Goal: Information Seeking & Learning: Learn about a topic

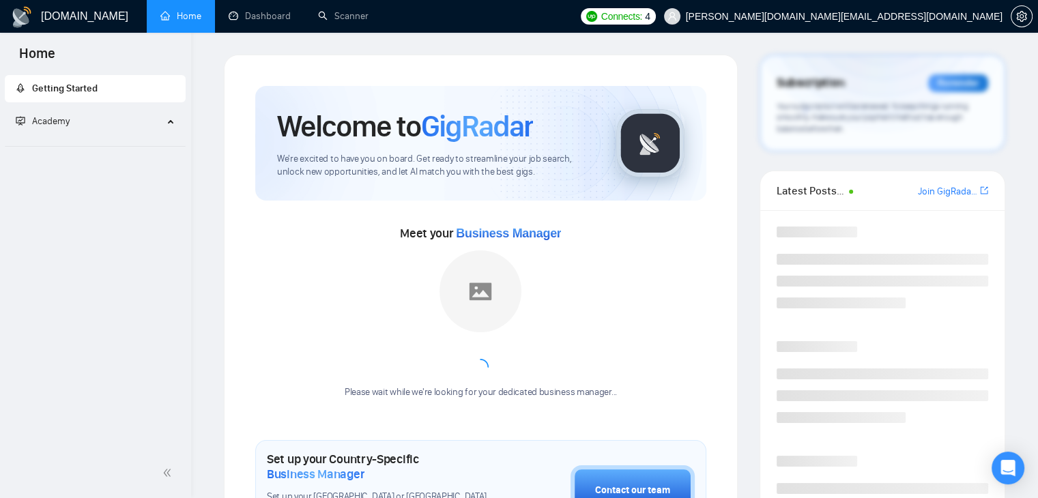
scroll to position [663, 0]
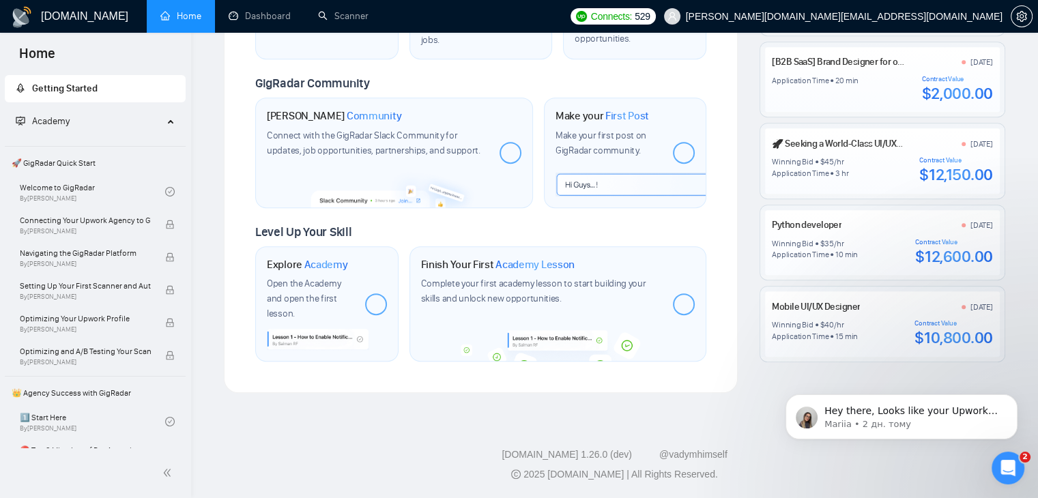
scroll to position [600, 0]
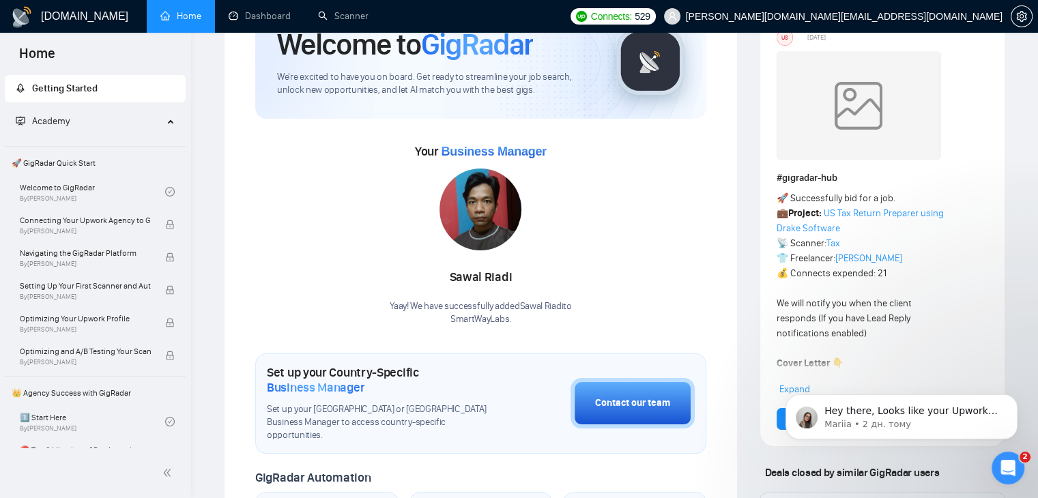
scroll to position [109, 0]
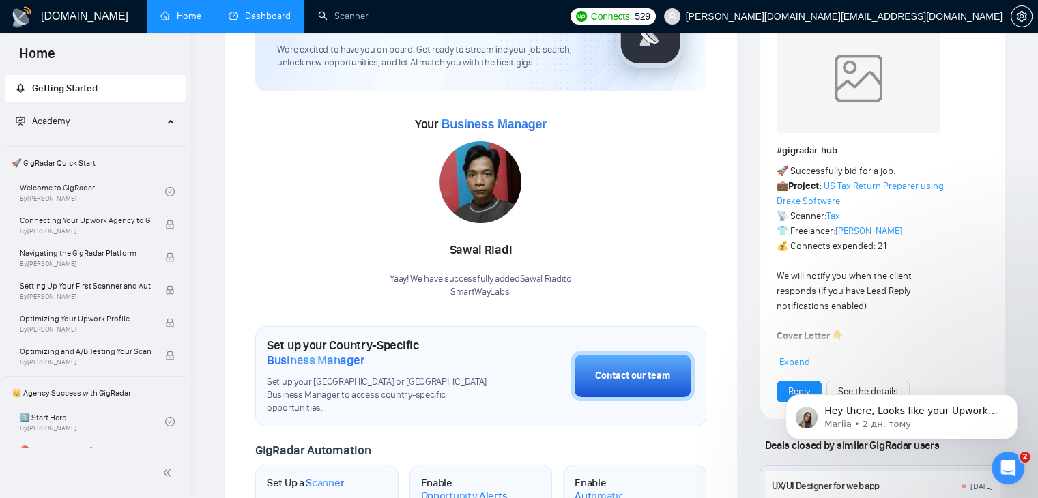
click at [257, 10] on link "Dashboard" at bounding box center [260, 16] width 62 height 12
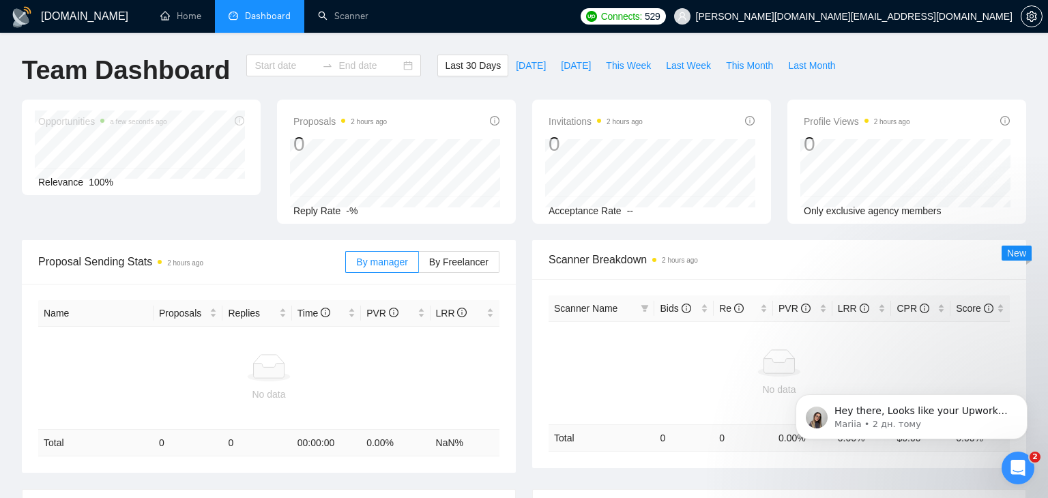
type input "2025-08-15"
type input "2025-09-14"
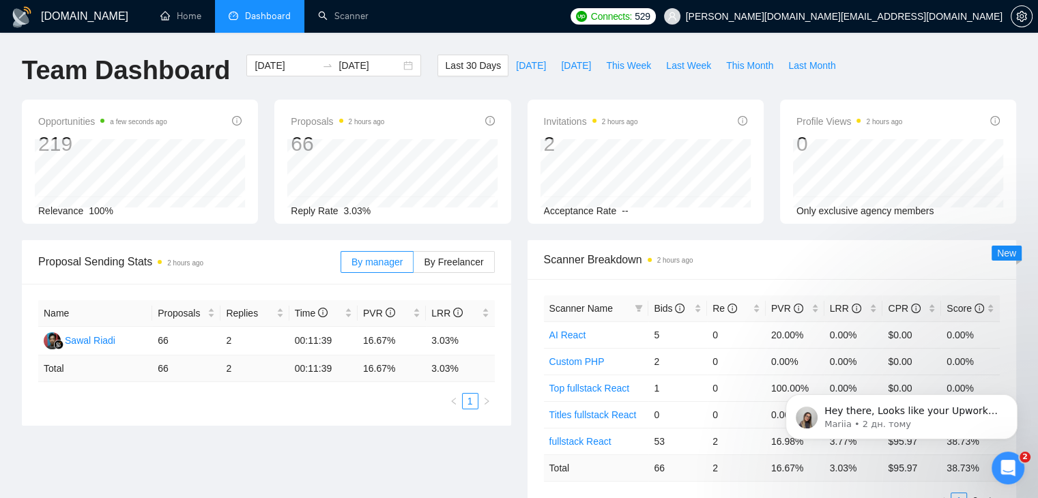
click at [269, 222] on div "Proposals 2 hours ago 66 Reply Rate 3.03%" at bounding box center [392, 162] width 252 height 124
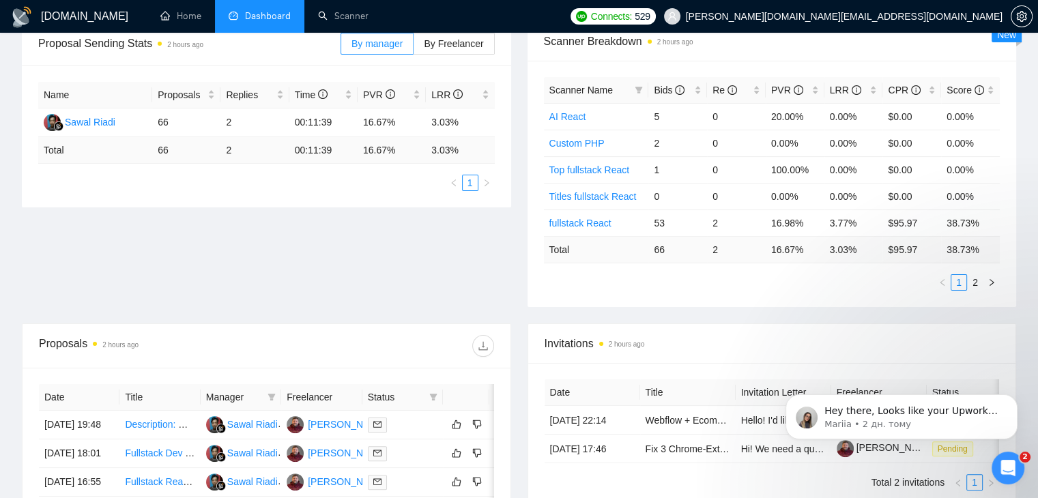
scroll to position [191, 0]
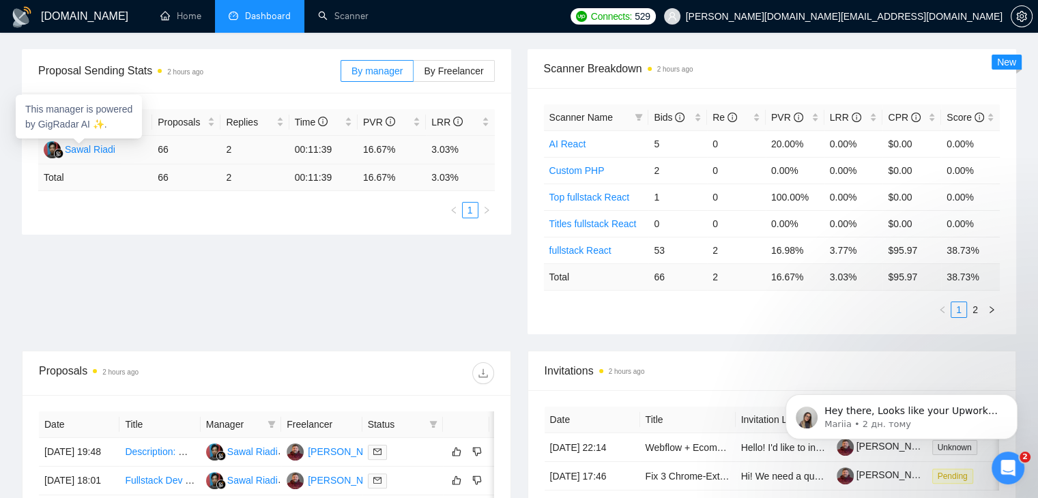
click at [87, 152] on div "Sawal Riadi" at bounding box center [90, 149] width 50 height 15
click at [172, 286] on div "Proposal Sending Stats 2 hours ago By manager By Freelancer Name Proposals Repl…" at bounding box center [519, 200] width 1010 height 302
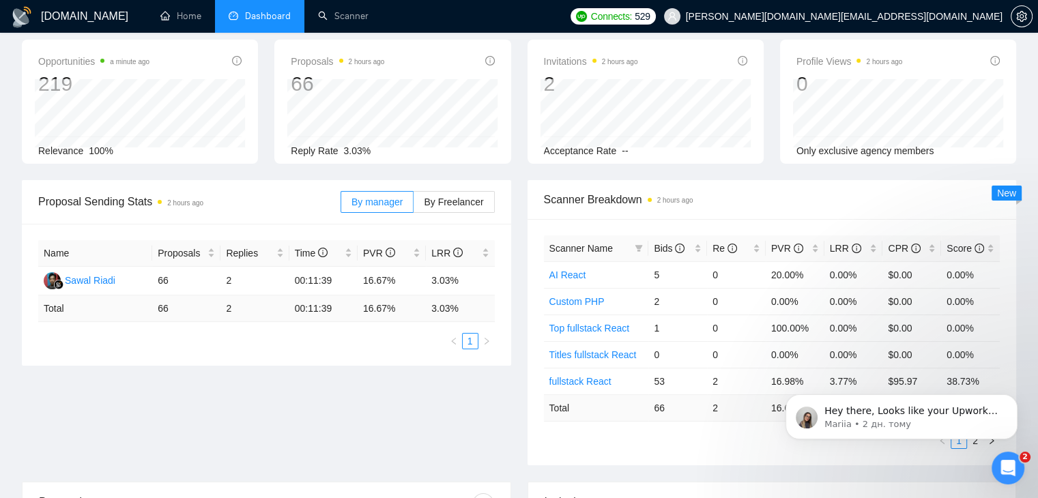
scroll to position [0, 0]
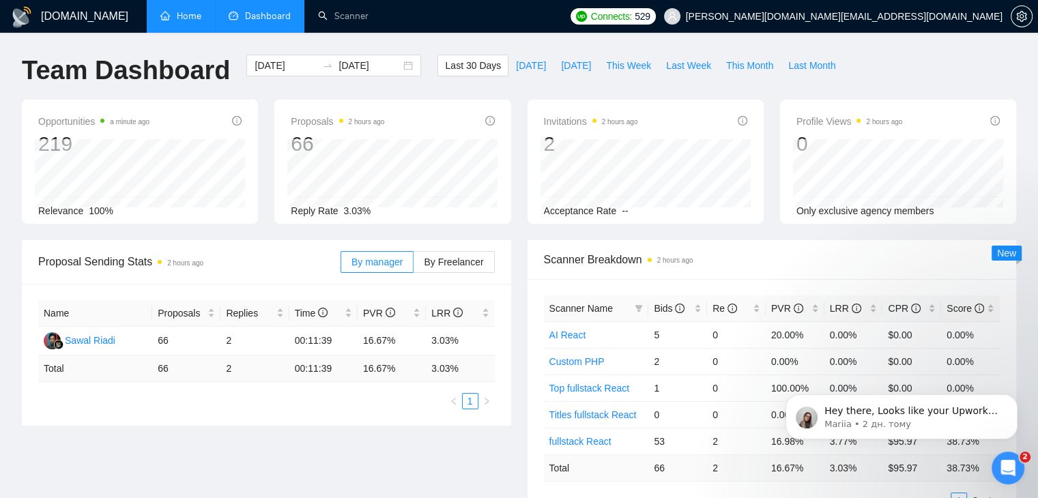
click at [170, 20] on link "Home" at bounding box center [180, 16] width 41 height 12
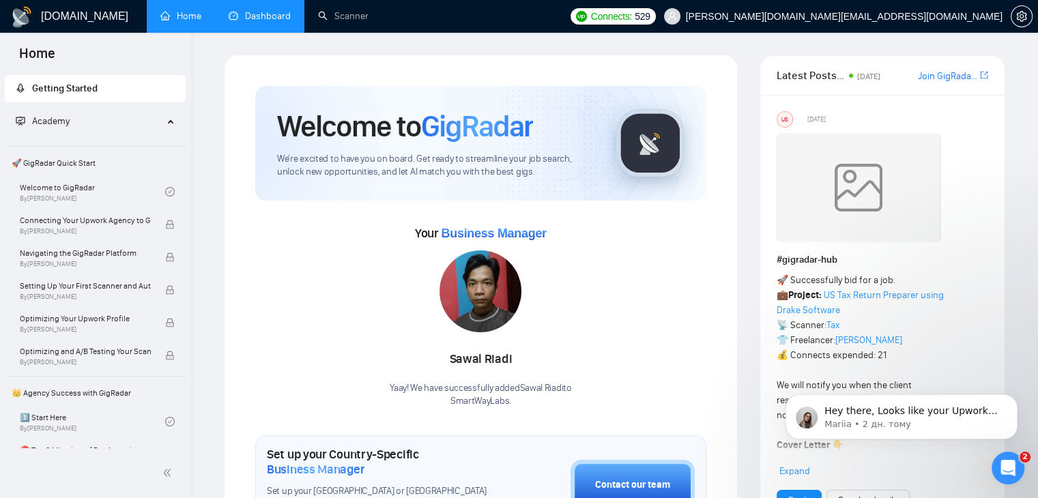
click at [268, 271] on div "Your Business Manager Sawal Riadi Yaay! We have successfully added Sawal Riadi …" at bounding box center [480, 315] width 451 height 186
click at [270, 10] on link "Dashboard" at bounding box center [260, 16] width 62 height 12
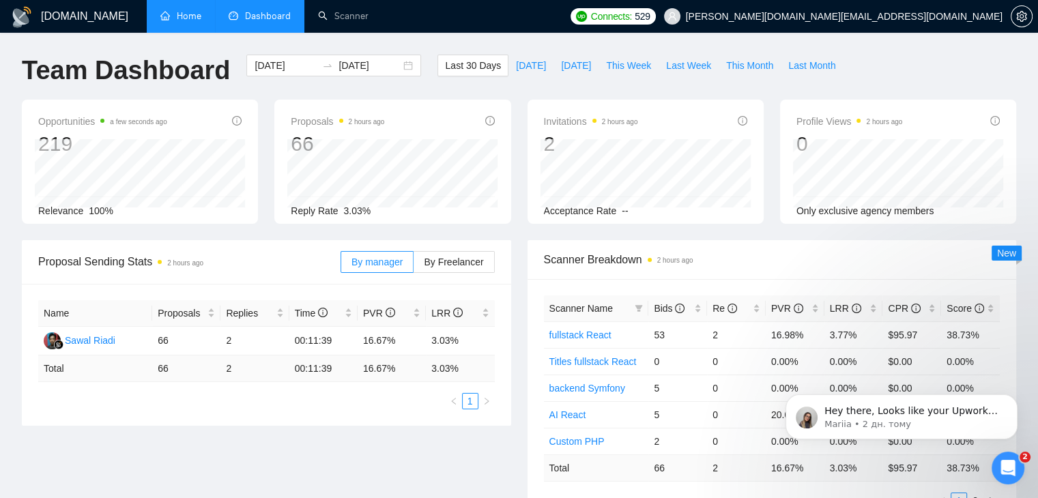
click at [517, 257] on div "Proposal Sending Stats 2 hours ago By manager By Freelancer Name Proposals Repl…" at bounding box center [267, 333] width 506 height 186
click at [181, 16] on link "Home" at bounding box center [180, 16] width 41 height 12
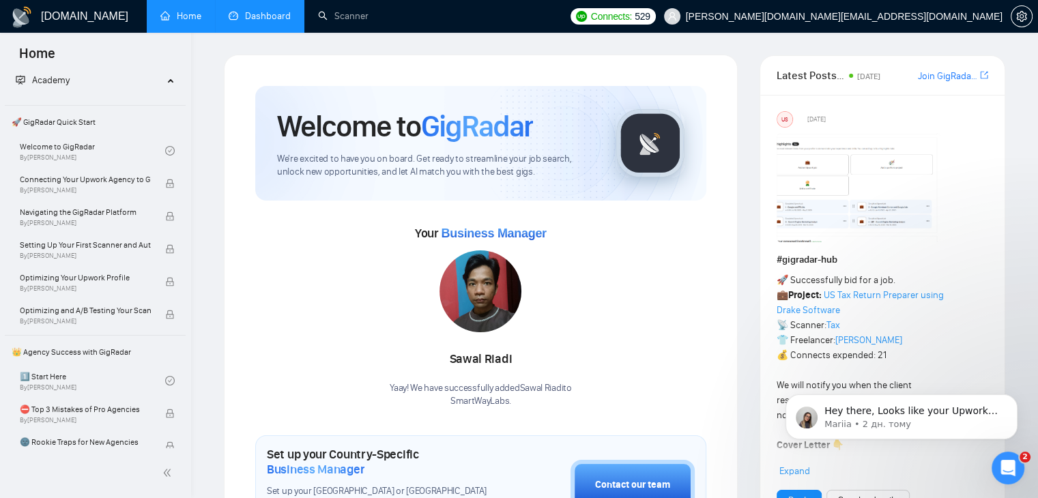
scroll to position [56, 0]
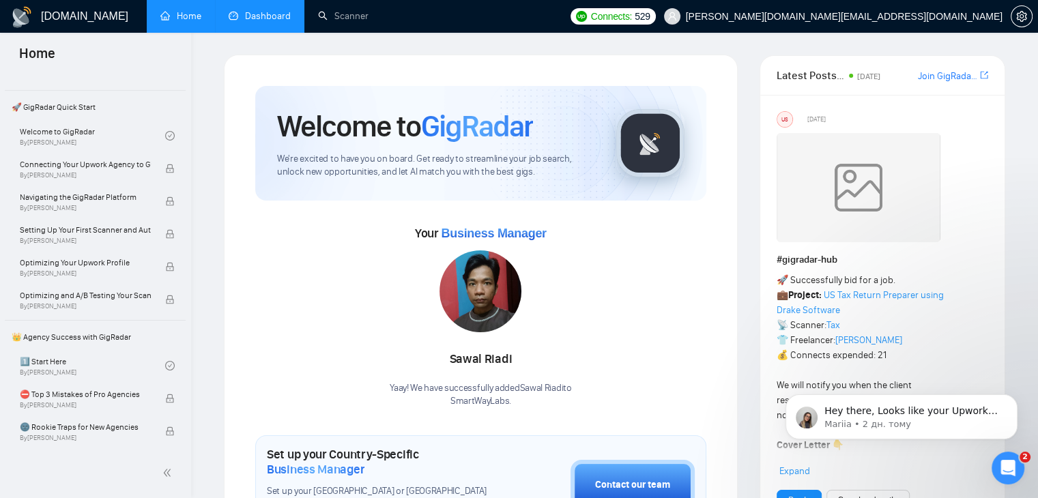
click at [68, 106] on span "🚀 GigRadar Quick Start" at bounding box center [95, 106] width 178 height 27
click at [259, 21] on link "Dashboard" at bounding box center [260, 16] width 62 height 12
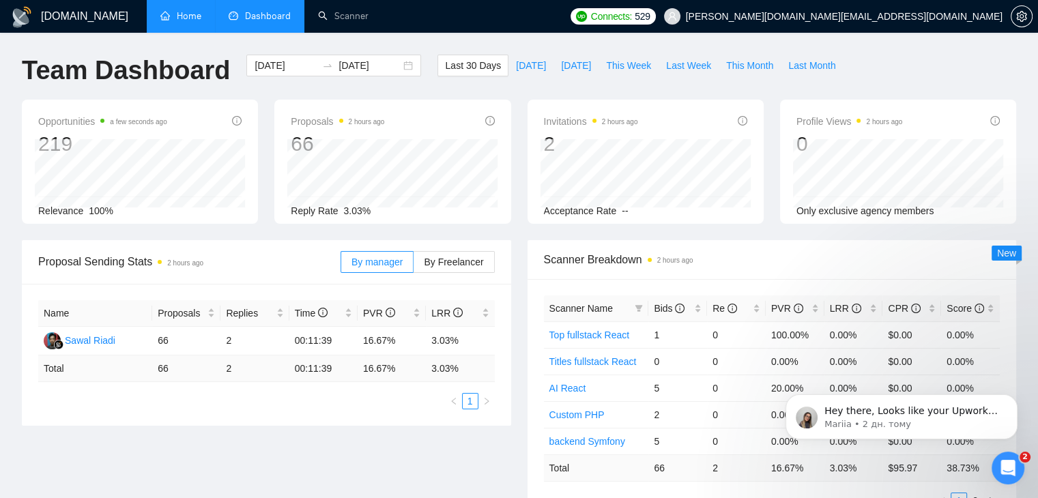
click at [521, 267] on div "Scanner Breakdown 2 hours ago Scanner Name Bids Re PVR LRR CPR Score Top fullst…" at bounding box center [772, 382] width 506 height 285
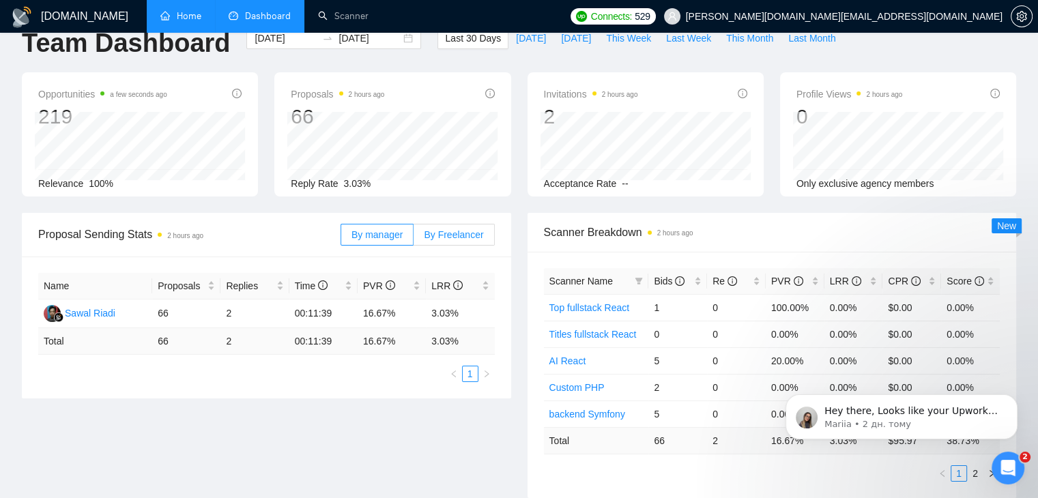
click at [452, 231] on span "By Freelancer" at bounding box center [453, 234] width 59 height 11
click at [413, 238] on input "By Freelancer" at bounding box center [413, 238] width 0 height 0
click at [511, 367] on div "Proposal Sending Stats 2 hours ago By manager By Freelancer Name Proposals Repl…" at bounding box center [267, 306] width 506 height 186
